Goal: Navigation & Orientation: Understand site structure

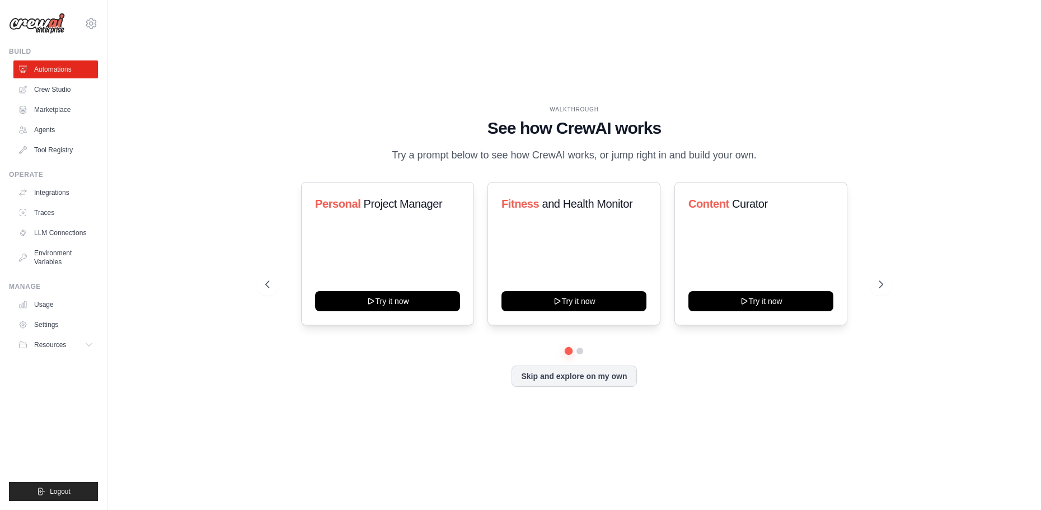
click at [892, 280] on div "WALKTHROUGH See how [PERSON_NAME] works Try a prompt below to see how [PERSON_N…" at bounding box center [574, 254] width 645 height 299
click at [887, 281] on icon at bounding box center [881, 284] width 11 height 11
click at [884, 281] on icon at bounding box center [881, 284] width 11 height 11
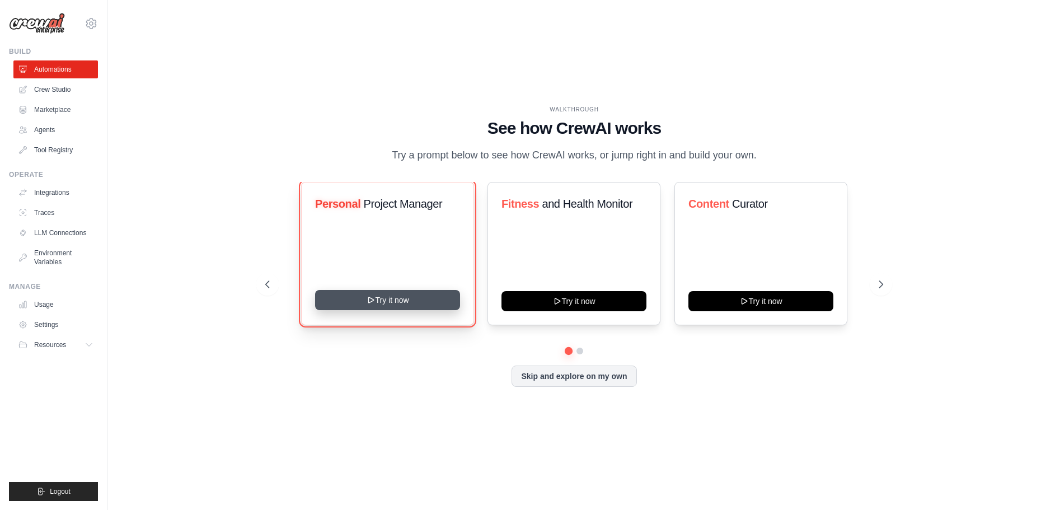
click at [410, 301] on button "Try it now" at bounding box center [387, 300] width 145 height 20
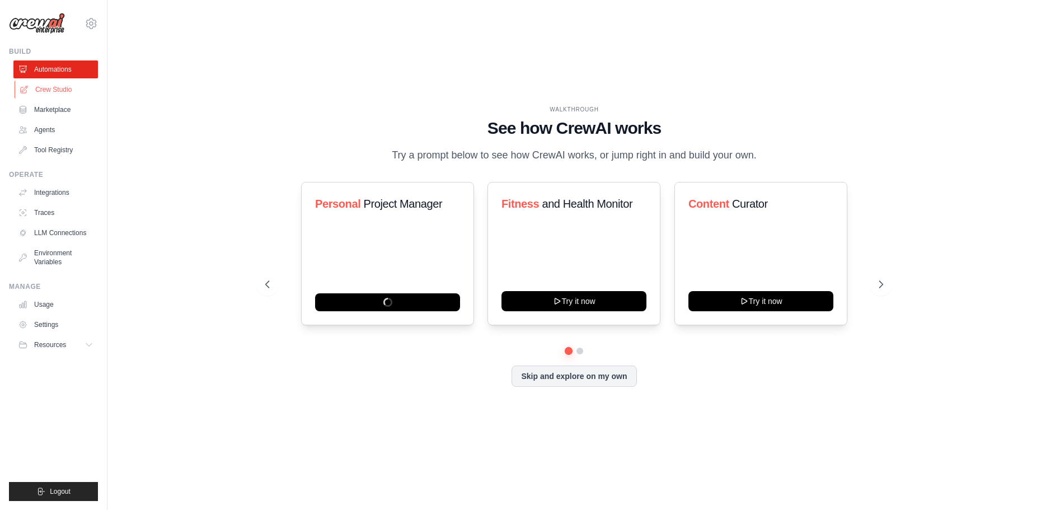
click at [65, 85] on link "Crew Studio" at bounding box center [57, 90] width 84 height 18
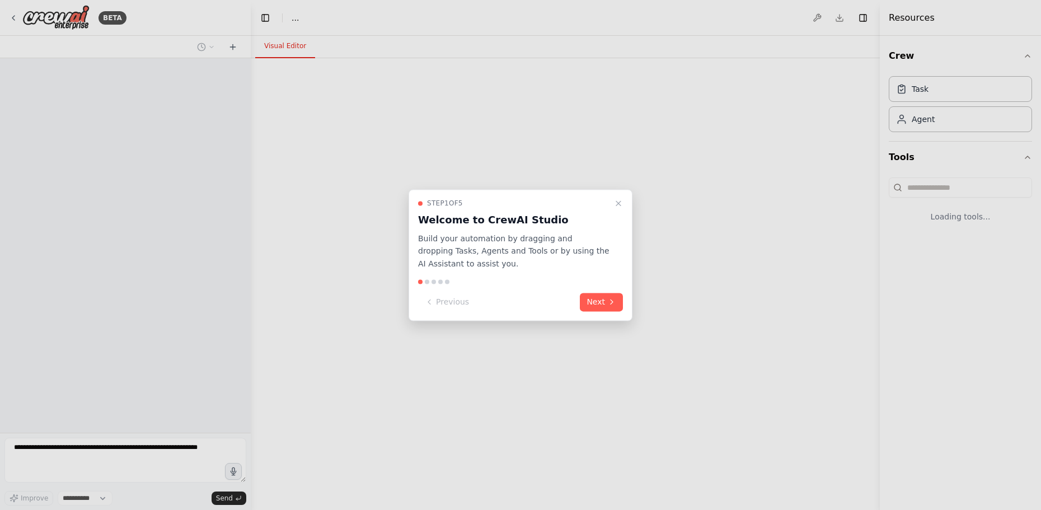
select select "****"
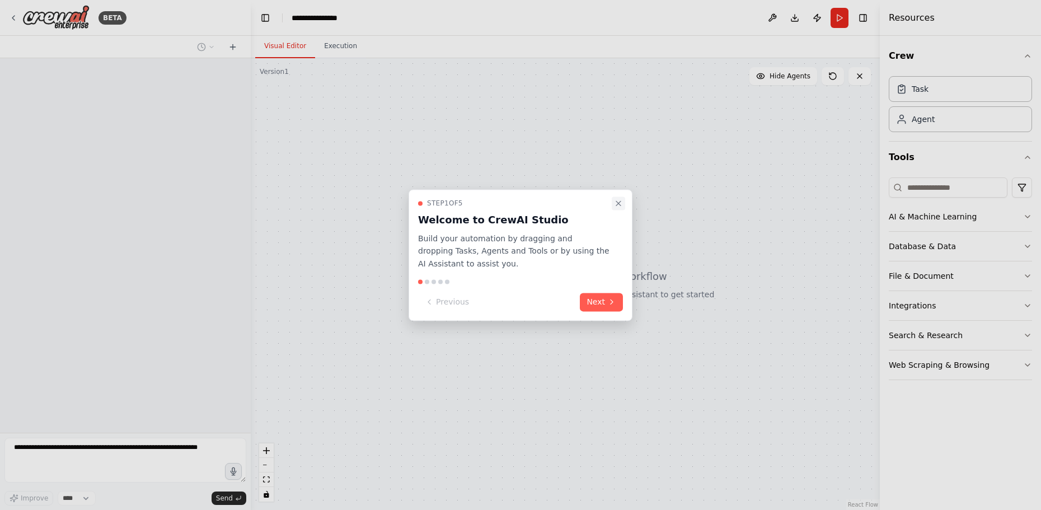
click at [624, 201] on button "Close walkthrough" at bounding box center [618, 202] width 13 height 13
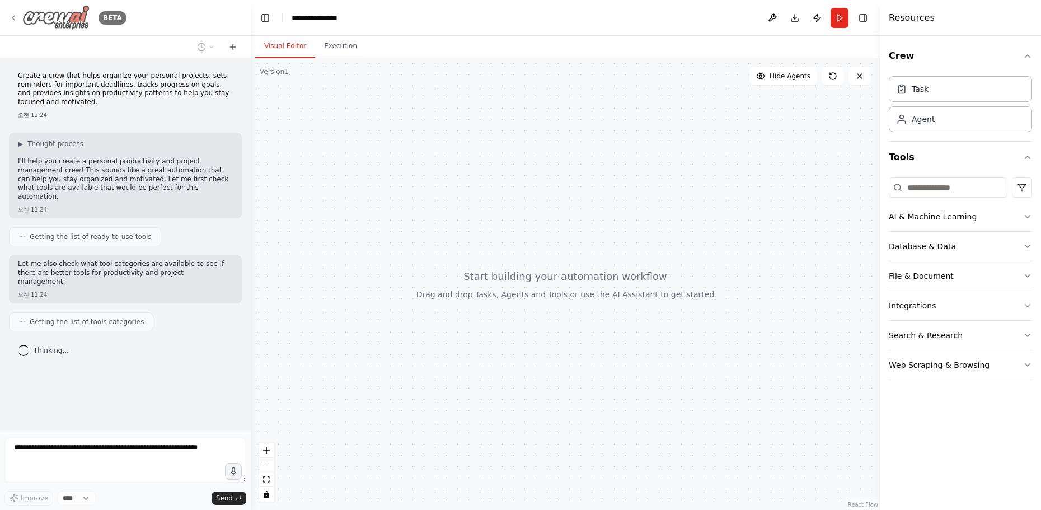
click at [78, 17] on img at bounding box center [55, 17] width 67 height 25
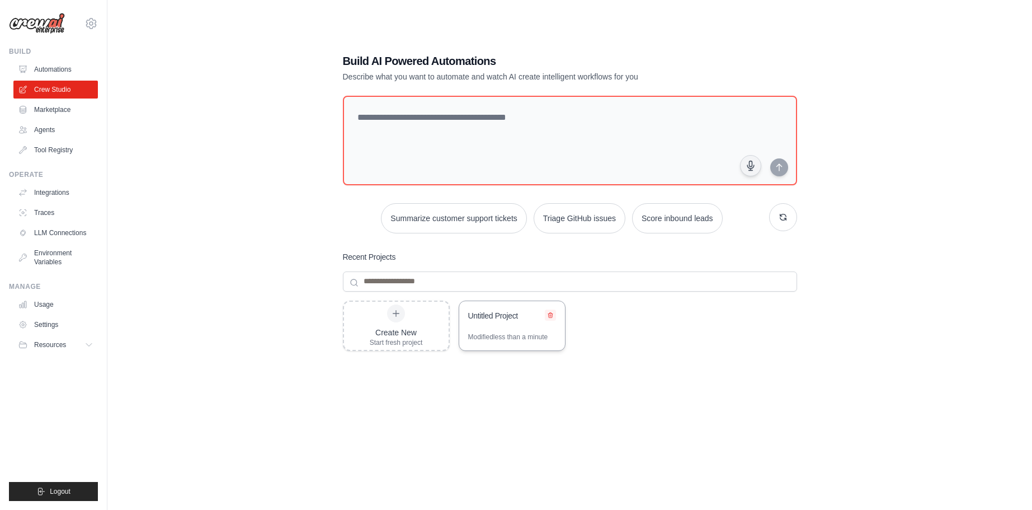
click at [553, 317] on icon at bounding box center [550, 315] width 7 height 7
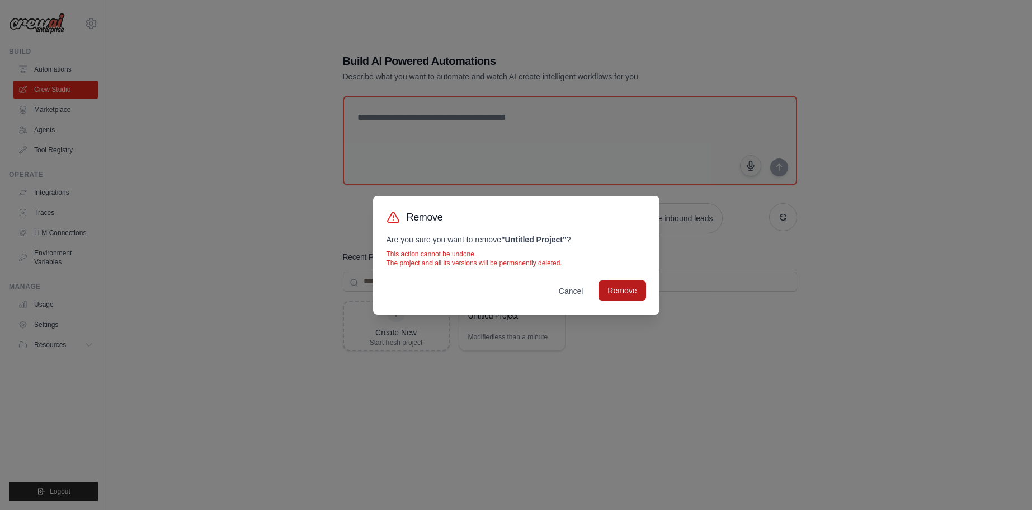
click at [616, 286] on button "Remove" at bounding box center [622, 290] width 47 height 20
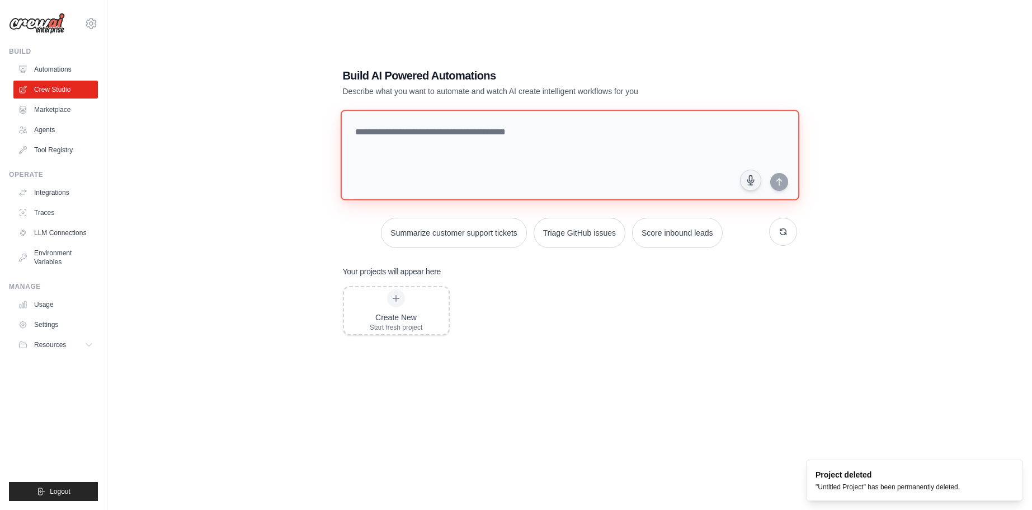
click at [542, 167] on textarea at bounding box center [569, 155] width 459 height 91
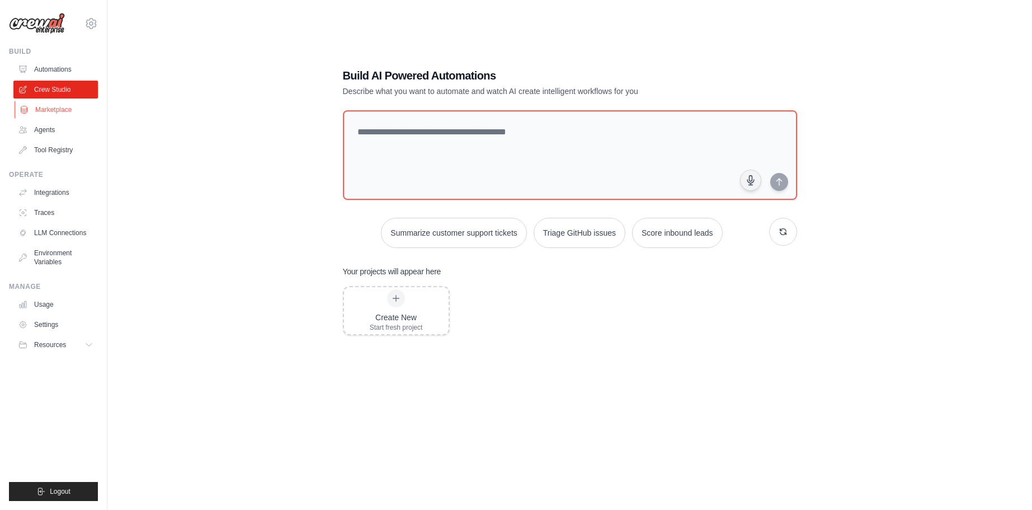
click at [72, 114] on link "Marketplace" at bounding box center [57, 110] width 84 height 18
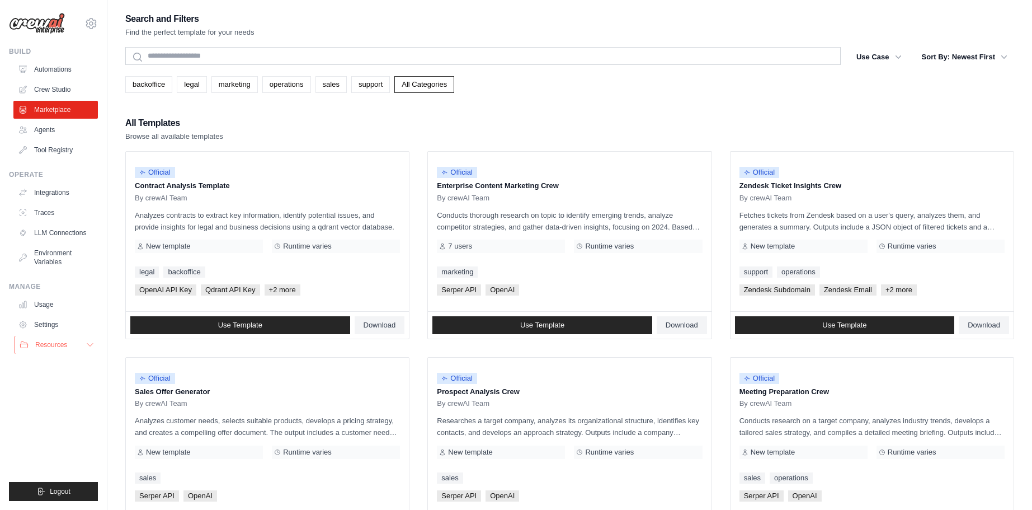
click at [56, 340] on span "Resources" at bounding box center [51, 344] width 32 height 9
click at [53, 256] on link "Environment Variables" at bounding box center [57, 257] width 84 height 27
